Goal: Communication & Community: Answer question/provide support

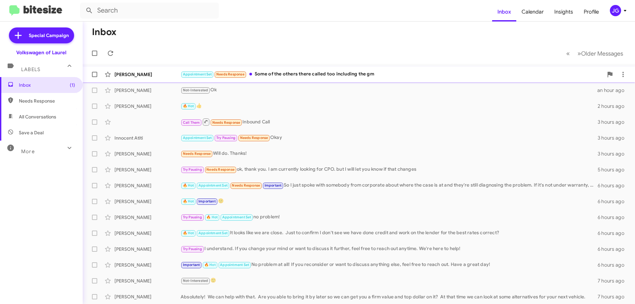
click at [301, 77] on div "Appointment Set Needs Response Some of the others there called too including th…" at bounding box center [392, 74] width 423 height 8
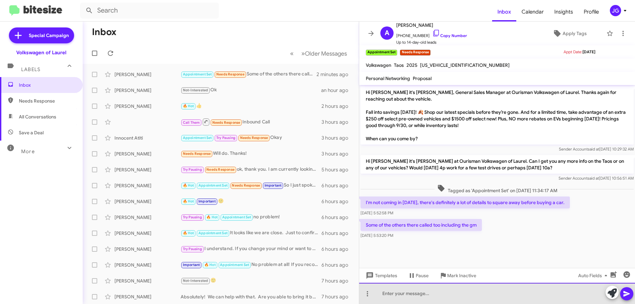
drag, startPoint x: 409, startPoint y: 301, endPoint x: 414, endPoint y: 300, distance: 4.3
click at [410, 300] on div at bounding box center [497, 293] width 276 height 21
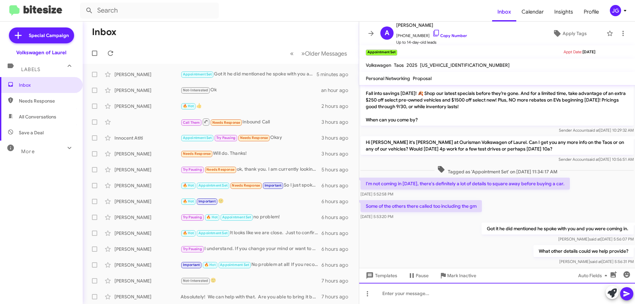
scroll to position [29, 0]
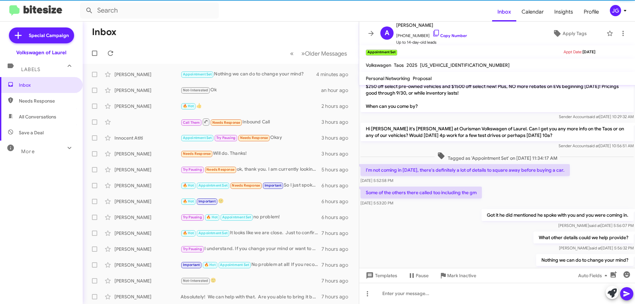
scroll to position [53, 0]
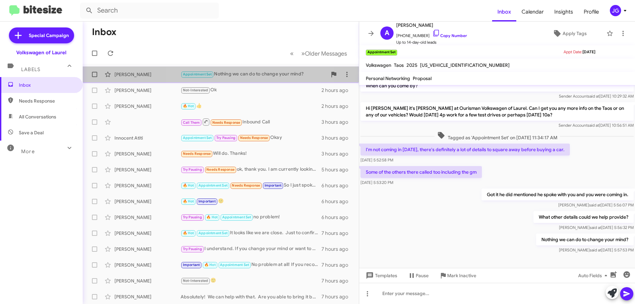
click at [231, 68] on div "[PERSON_NAME] Appointment Set Nothing we can do to change your mind? 32 minutes…" at bounding box center [221, 74] width 266 height 13
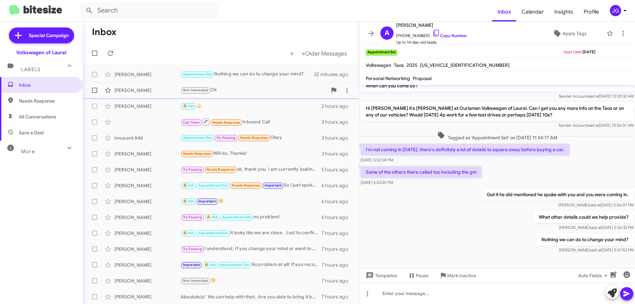
click at [238, 92] on div "Not-Interested Ok" at bounding box center [254, 90] width 147 height 8
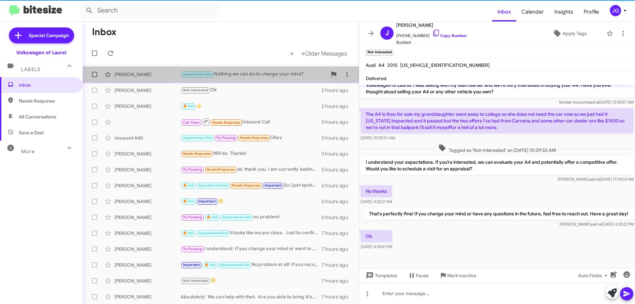
click at [244, 73] on div "Appointment Set Nothing we can do to change your mind?" at bounding box center [254, 74] width 147 height 8
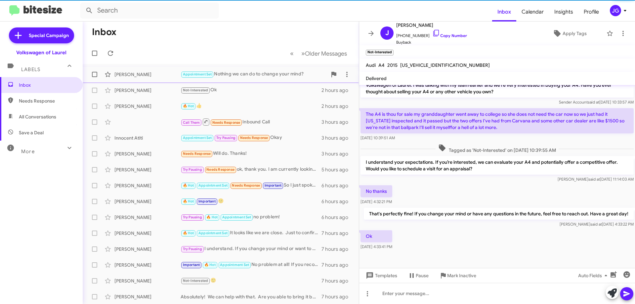
scroll to position [53, 0]
